Goal: Find specific page/section: Find specific page/section

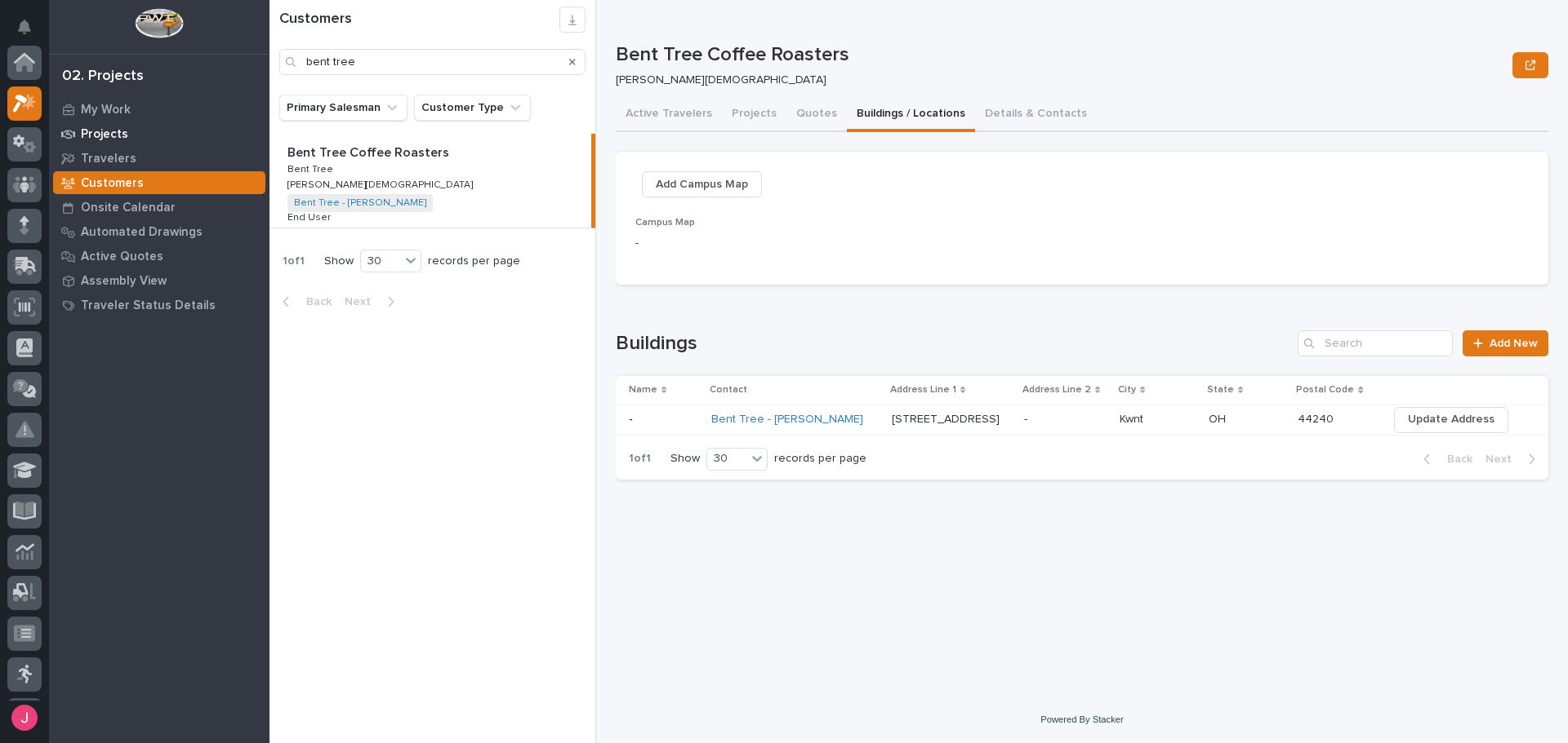
scroll to position [41, 0]
click at [26, 150] on icon at bounding box center [24, 143] width 10 height 16
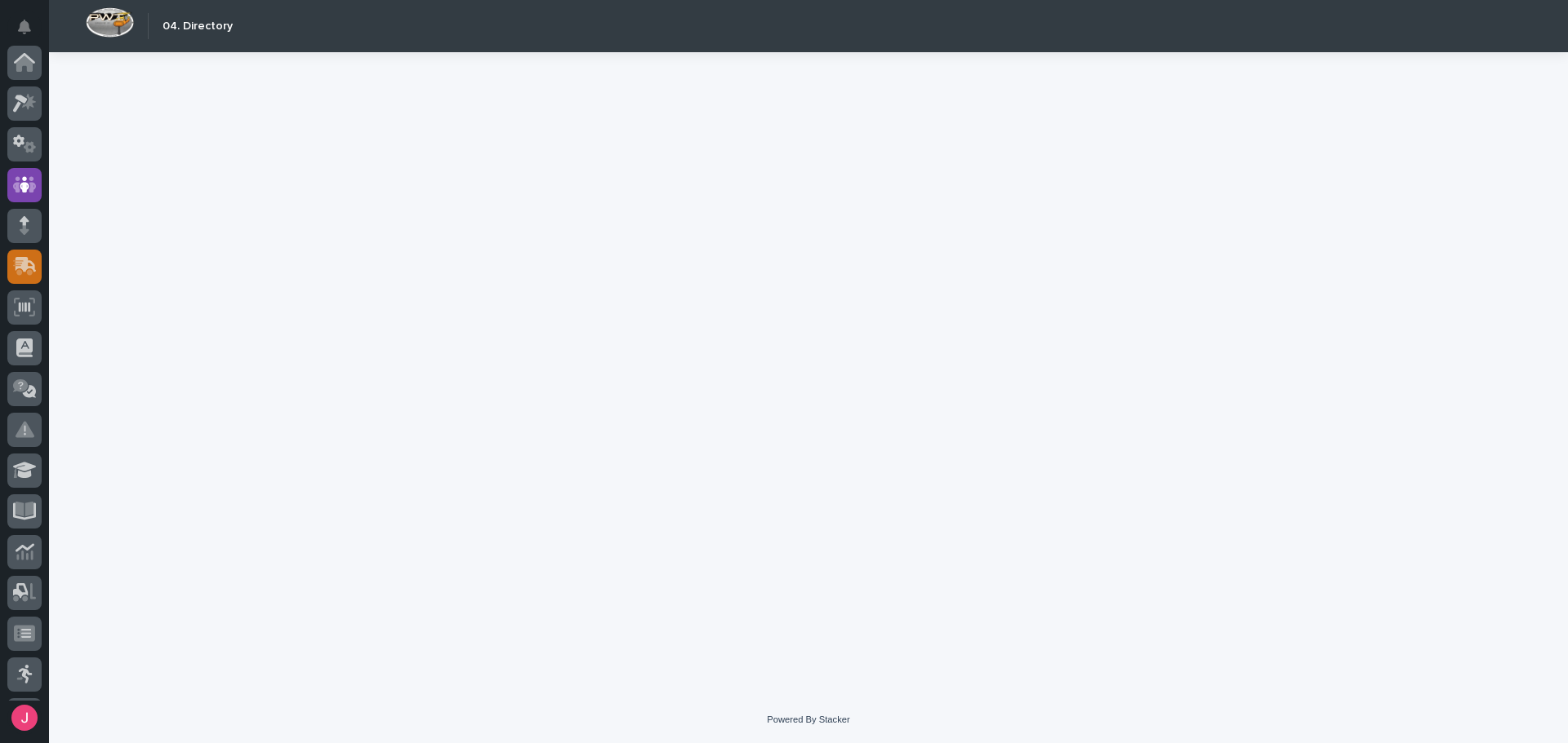
scroll to position [122, 0]
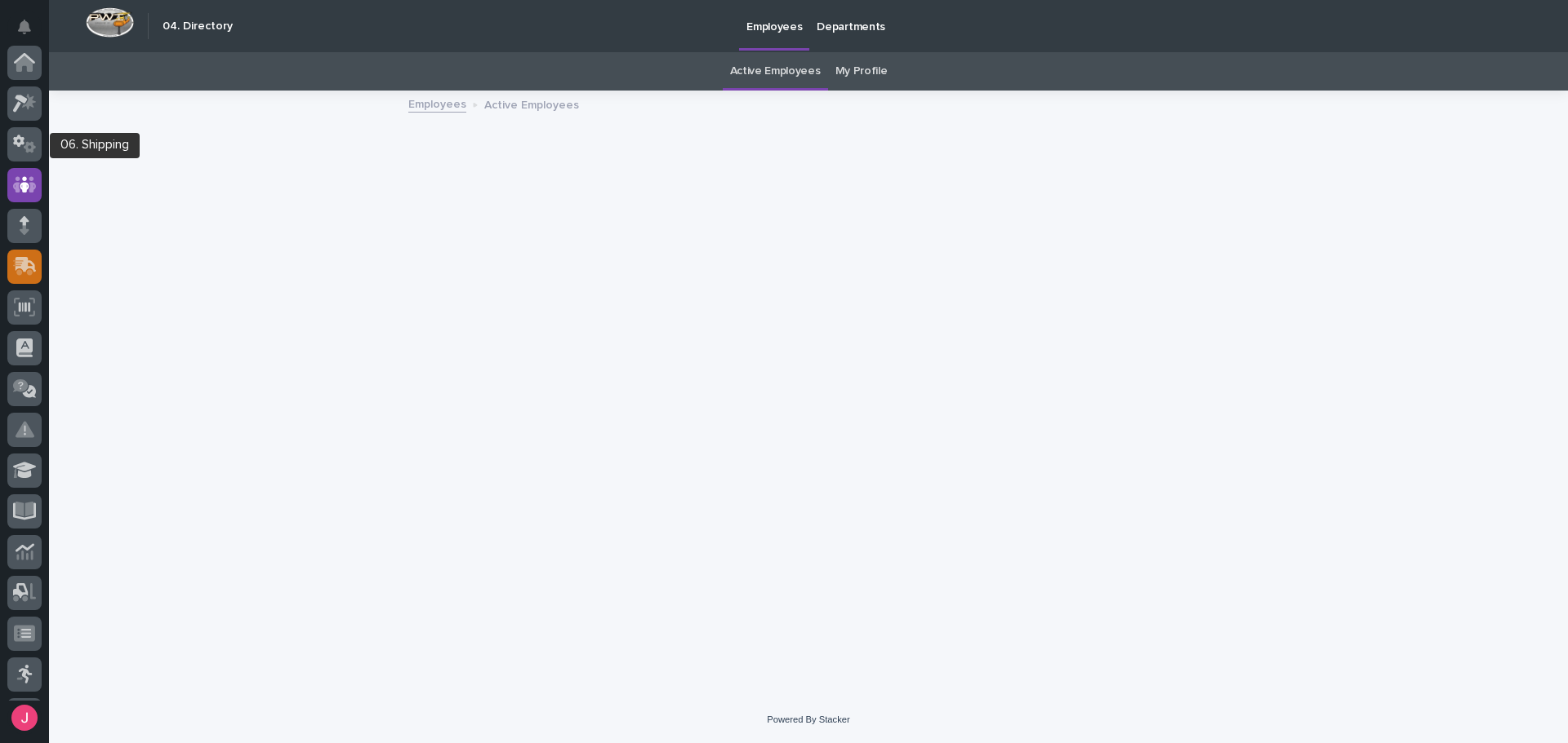
scroll to position [122, 0]
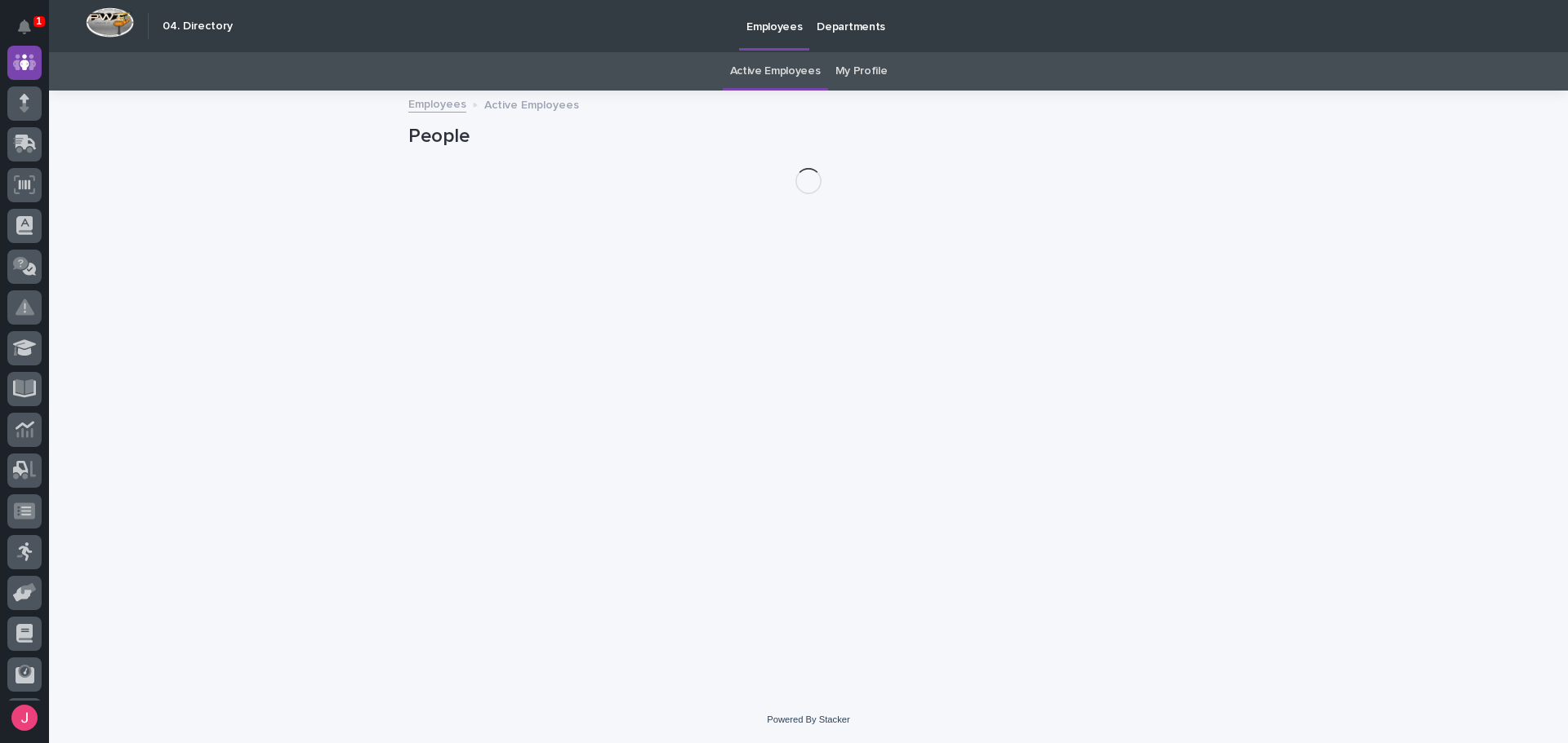
click at [34, 21] on div "1" at bounding box center [39, 22] width 12 height 11
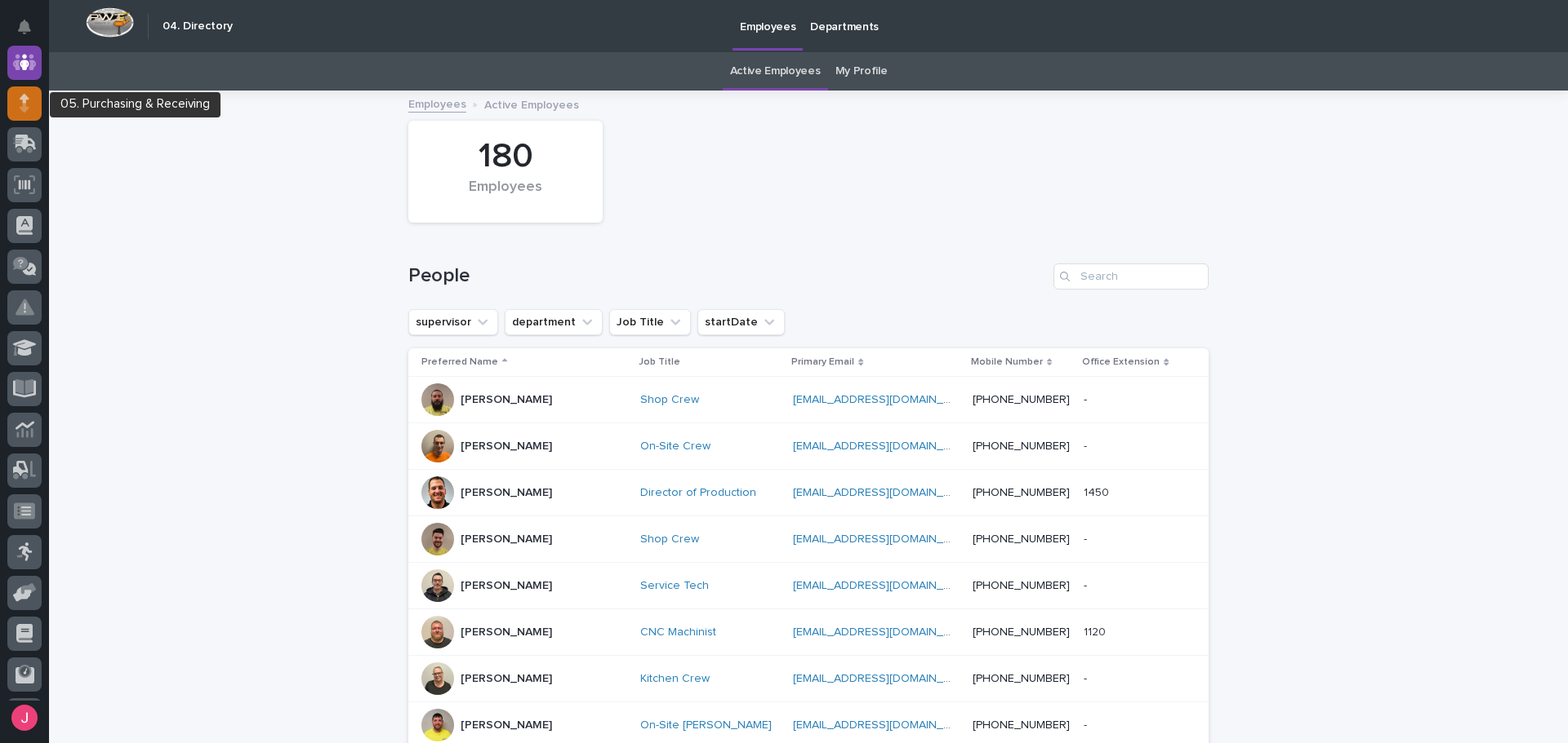
click at [31, 119] on div at bounding box center [25, 104] width 35 height 35
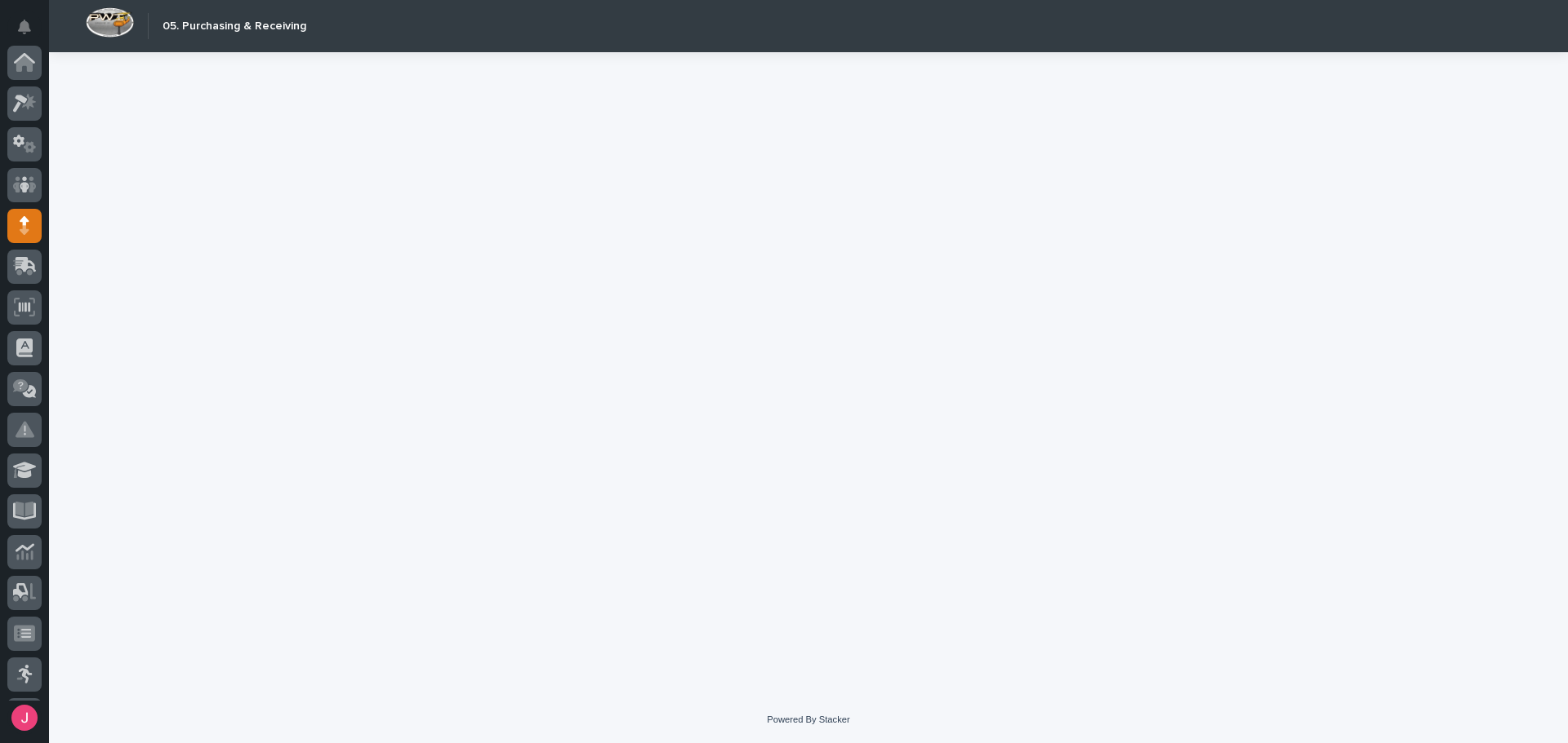
scroll to position [163, 0]
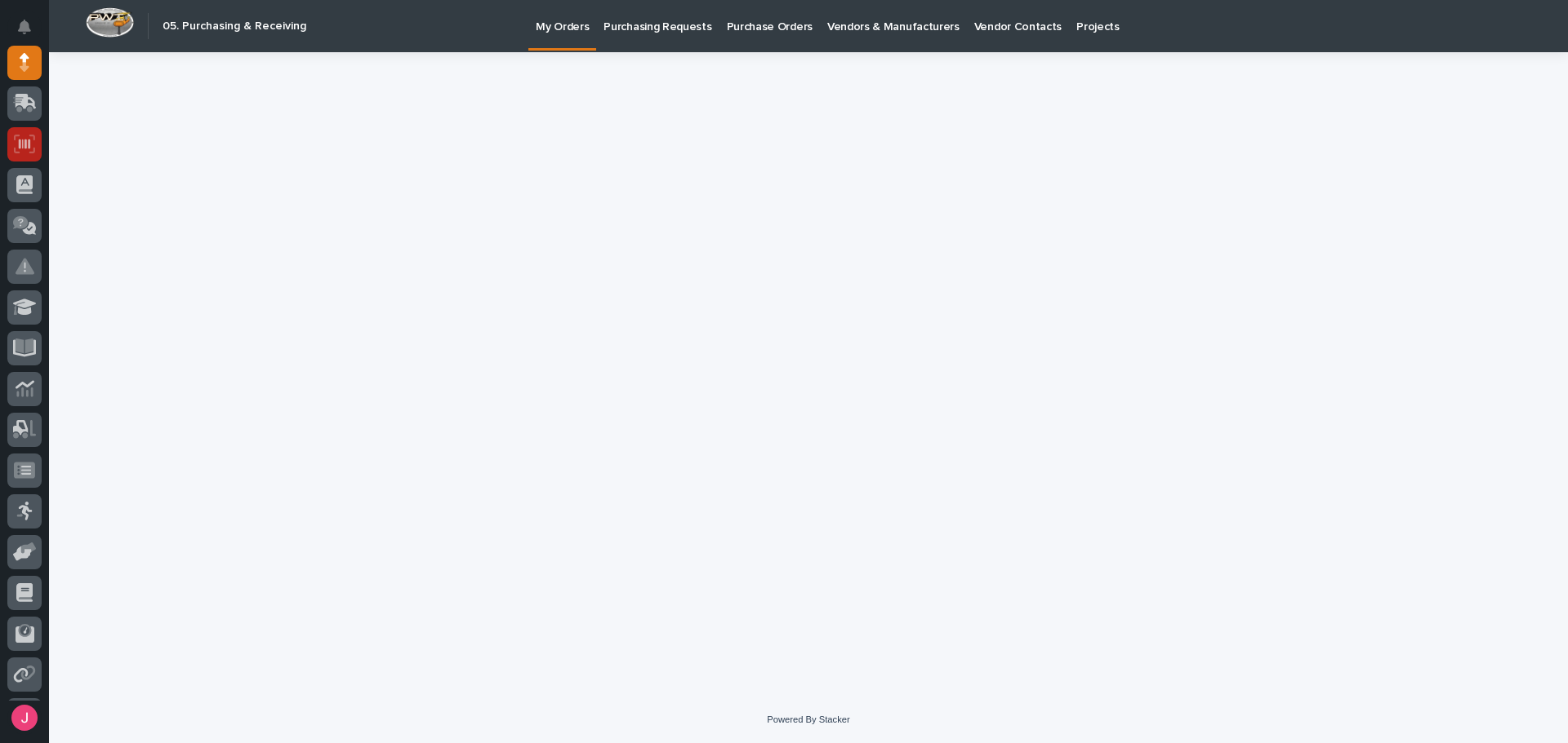
click at [27, 149] on icon at bounding box center [24, 144] width 21 height 19
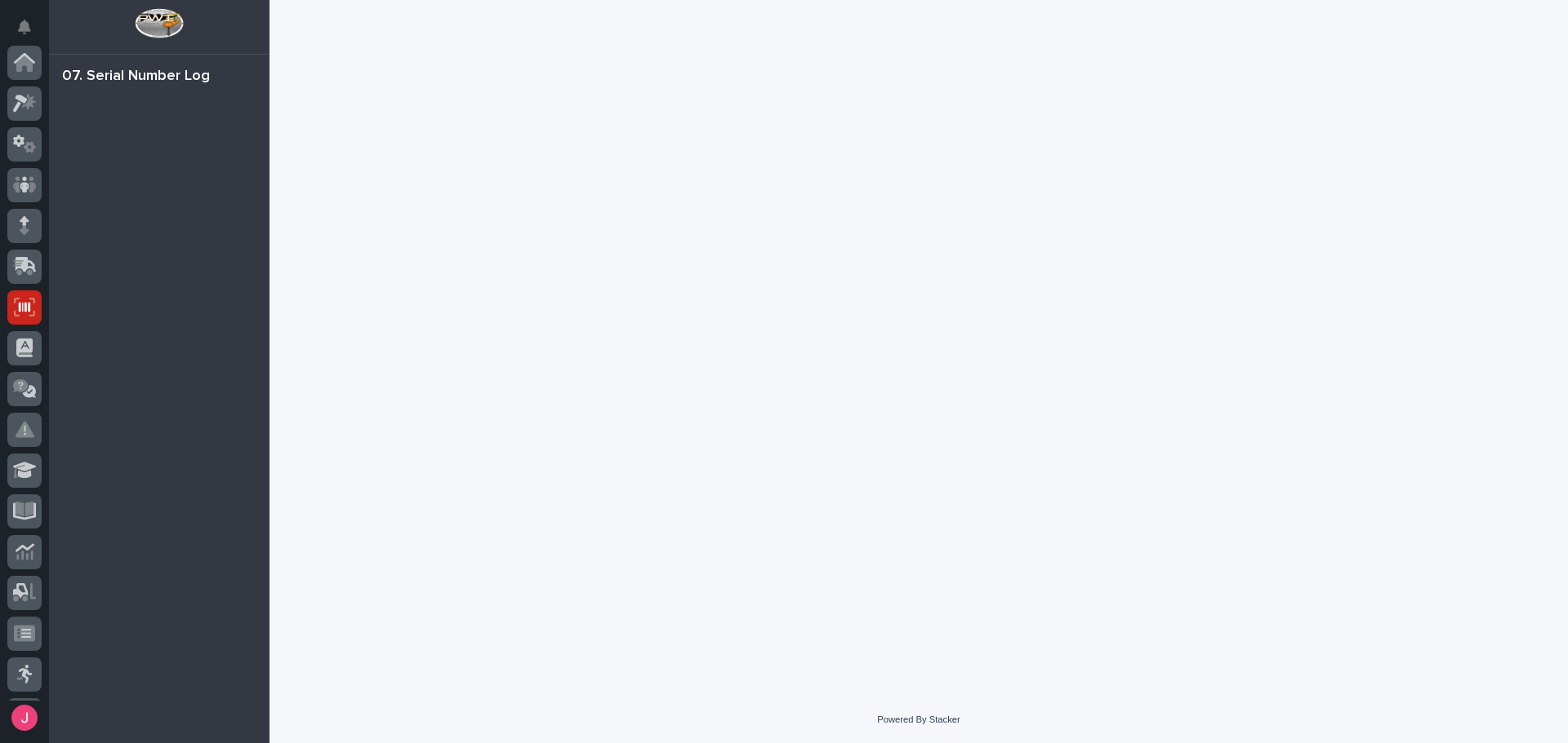
scroll to position [243, 0]
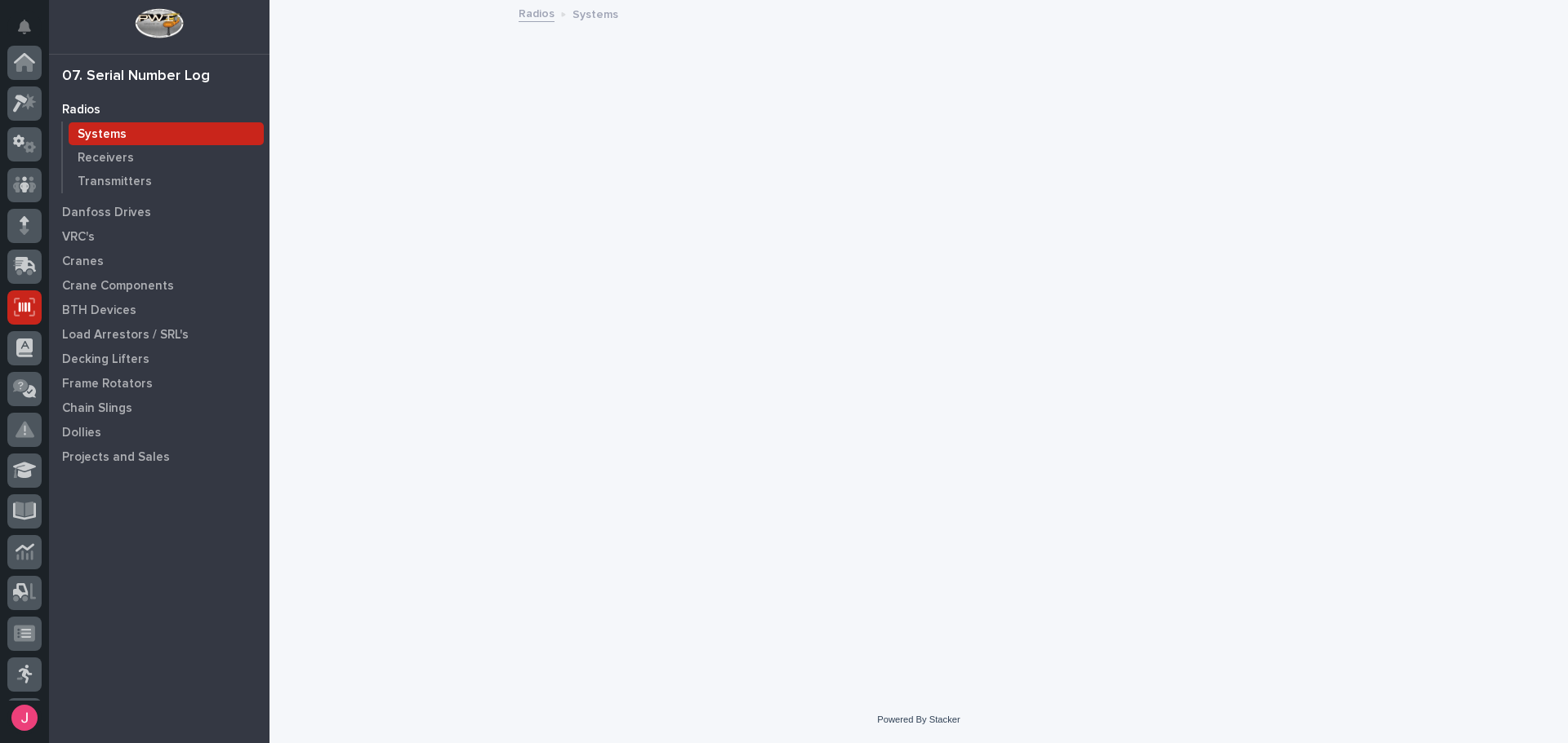
scroll to position [243, 0]
